Goal: Check status: Check status

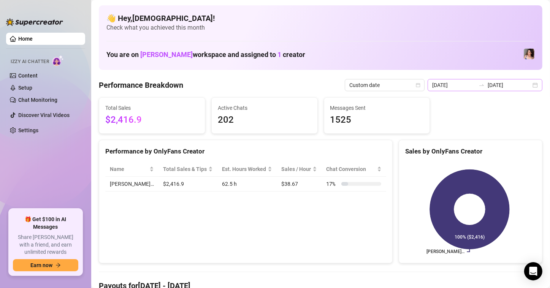
scroll to position [38, 0]
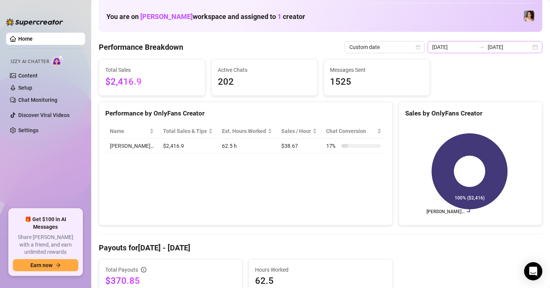
click at [529, 47] on div "[DATE] [DATE]" at bounding box center [485, 47] width 115 height 12
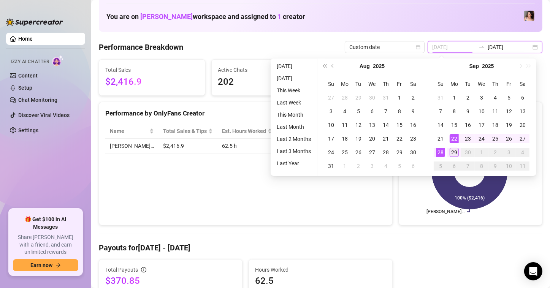
type input "[DATE]"
click at [455, 151] on div "29" at bounding box center [454, 152] width 9 height 9
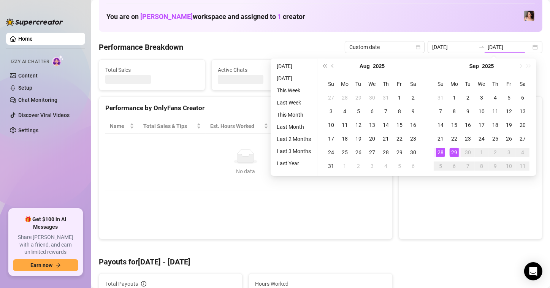
type input "[DATE]"
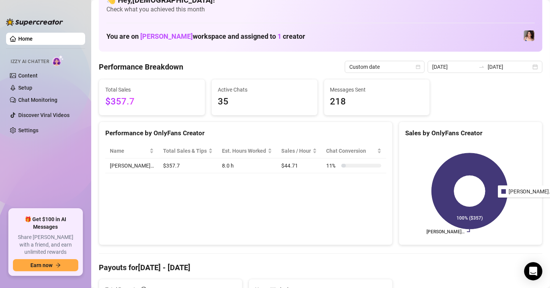
scroll to position [0, 0]
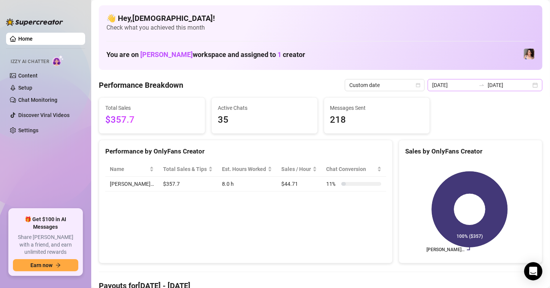
click at [533, 88] on div "[DATE] [DATE]" at bounding box center [485, 85] width 115 height 12
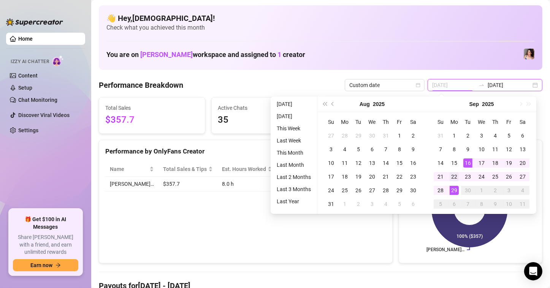
type input "[DATE]"
click at [450, 177] on div "22" at bounding box center [454, 176] width 9 height 9
type input "[DATE]"
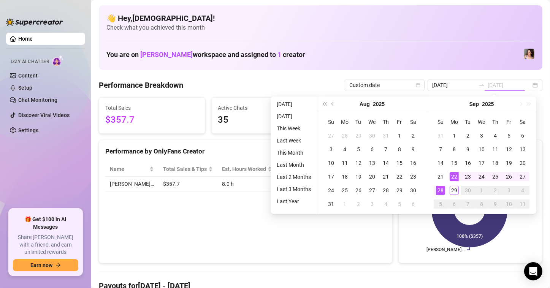
click at [442, 187] on div "28" at bounding box center [440, 190] width 9 height 9
type input "[DATE]"
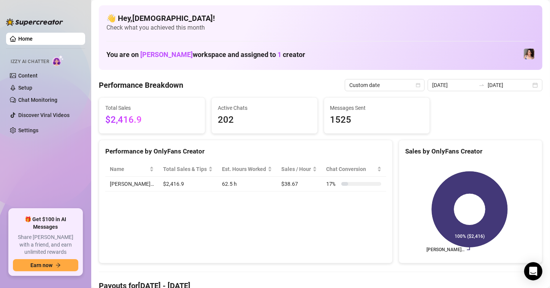
scroll to position [114, 0]
